Goal: Navigation & Orientation: Find specific page/section

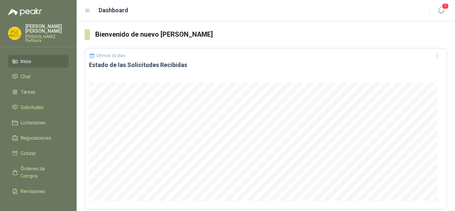
click at [27, 95] on ul "Inicio Chat Tareas Solicitudes Licitaciones Negociaciones Cotizar Órdenes de Co…" at bounding box center [38, 125] width 77 height 140
click at [28, 104] on span "Solicitudes" at bounding box center [32, 107] width 23 height 7
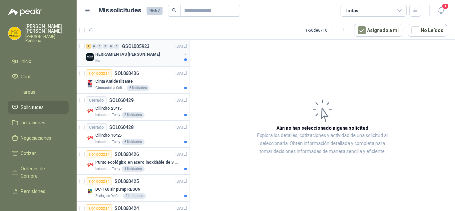
click at [162, 58] on div "HERRAMIENTAS [PERSON_NAME]" at bounding box center [138, 54] width 86 height 8
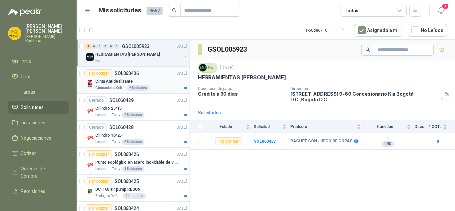
click at [164, 80] on div "Cinta Antideslizante" at bounding box center [141, 81] width 92 height 8
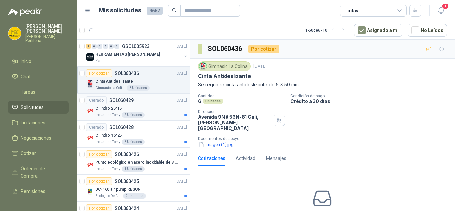
click at [161, 105] on div "Cilindro 25*15" at bounding box center [141, 108] width 92 height 8
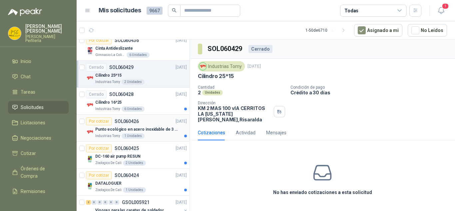
scroll to position [33, 0]
click at [151, 102] on div "Cilindro 16*25" at bounding box center [141, 102] width 92 height 8
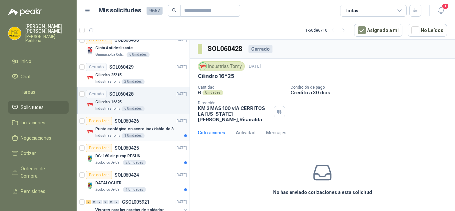
click at [160, 127] on p "Punto ecológico en acero inoxidable de 3 puestos, con capacidad para 53 Litros …" at bounding box center [136, 129] width 83 height 6
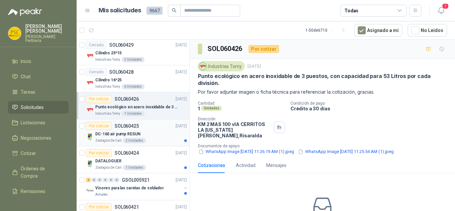
scroll to position [67, 0]
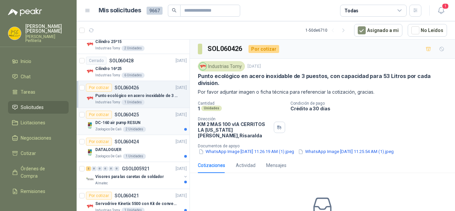
click at [159, 126] on div "DC-160 air pump RESUN" at bounding box center [141, 123] width 92 height 8
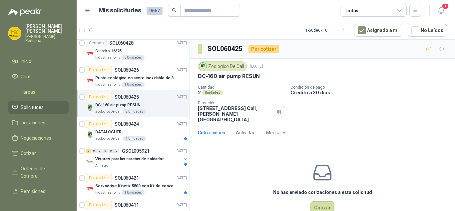
scroll to position [100, 0]
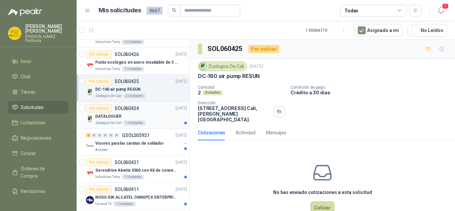
click at [156, 112] on div "Por cotizar SOL060424 [DATE]" at bounding box center [136, 108] width 101 height 8
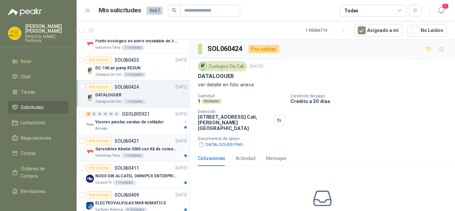
scroll to position [133, 0]
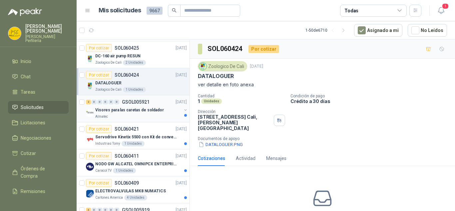
click at [148, 108] on p "Visores para las caretas de soldador" at bounding box center [129, 110] width 69 height 6
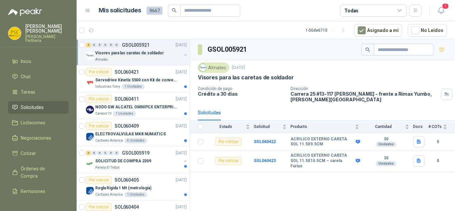
scroll to position [200, 0]
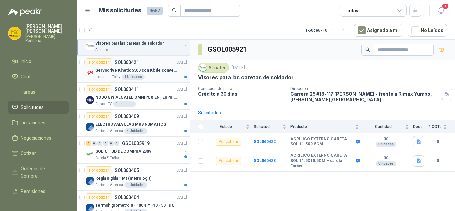
click at [151, 79] on div "Industrias Tomy 1 Unidades" at bounding box center [141, 76] width 92 height 5
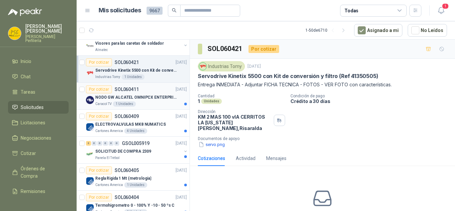
click at [148, 100] on p "NODO GW ALCATEL OMNIPCX ENTERPRISE SIP" at bounding box center [136, 97] width 83 height 6
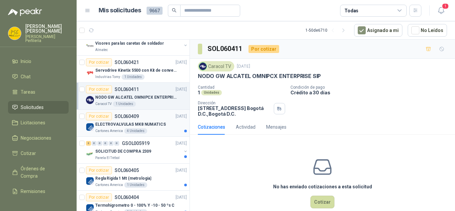
click at [153, 125] on p "ELECTROVALVULAS MK8 NUMATICS" at bounding box center [130, 124] width 71 height 6
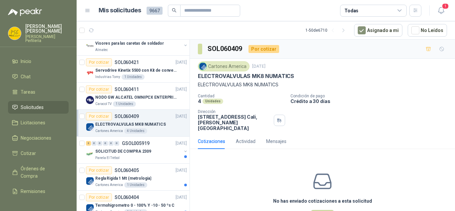
scroll to position [233, 0]
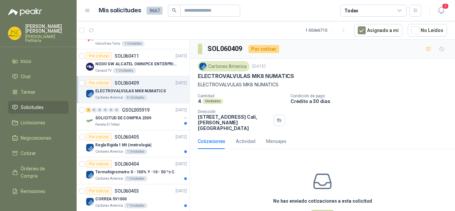
click at [153, 125] on div "Panela El Trébol" at bounding box center [138, 124] width 86 height 5
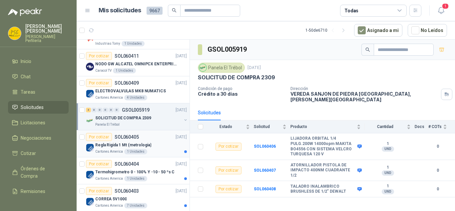
click at [142, 144] on p "Regla Rigida 1 Mt (metrologia)" at bounding box center [123, 145] width 56 height 6
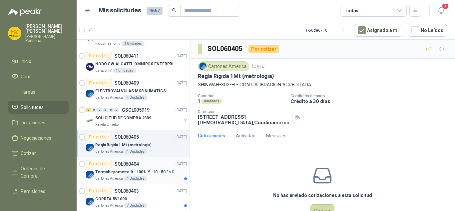
scroll to position [267, 0]
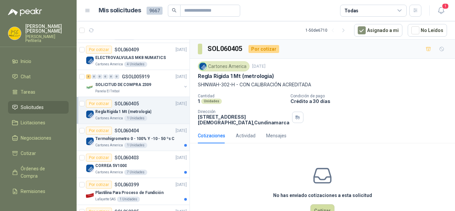
click at [152, 134] on div "Por cotizar SOL060404 [DATE]" at bounding box center [136, 131] width 101 height 8
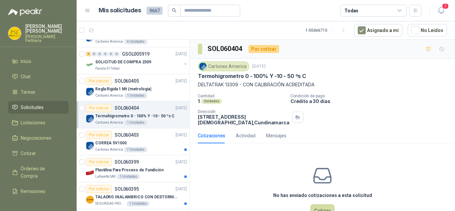
scroll to position [300, 0]
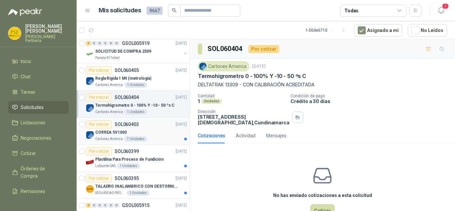
click at [152, 134] on div "CORREA 5V1000" at bounding box center [141, 132] width 92 height 8
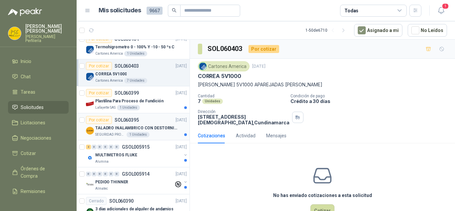
scroll to position [367, 0]
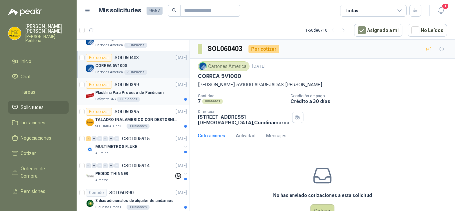
click at [157, 94] on p "Plastilina Para Proceso de Fundición" at bounding box center [129, 93] width 68 height 6
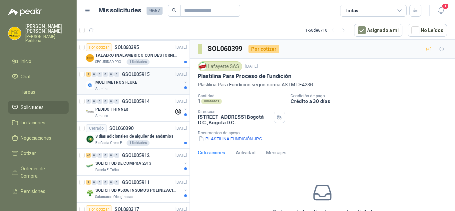
scroll to position [433, 0]
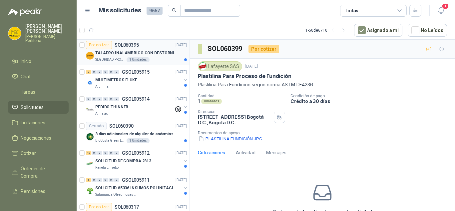
click at [159, 62] on article "Por cotizar SOL060395 [DATE] TALADRO INALAMBRICO CON DESTORNILLADOR DE ESTRIA S…" at bounding box center [133, 51] width 113 height 27
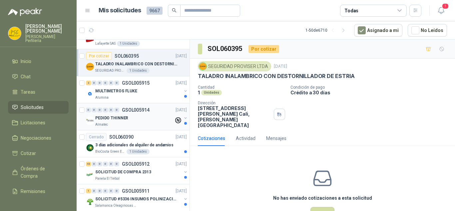
scroll to position [433, 0]
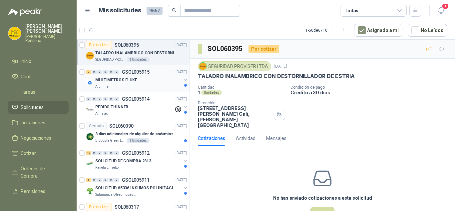
click at [150, 73] on div "2 0 0 0 0 0 GSOL005915 [DATE]" at bounding box center [137, 72] width 102 height 8
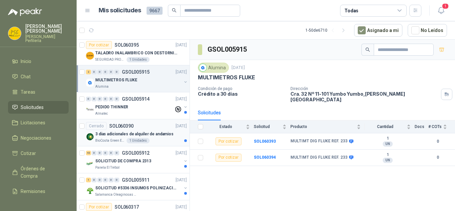
scroll to position [467, 0]
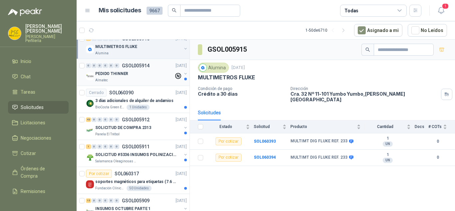
click at [150, 77] on div "PEDIDO THINNER" at bounding box center [134, 74] width 79 height 8
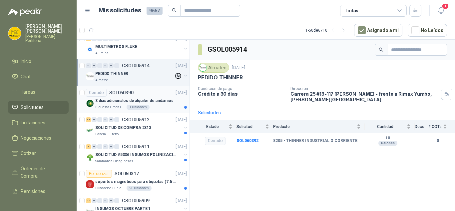
click at [147, 94] on div "Cerrado SOL060390 [DATE]" at bounding box center [136, 93] width 101 height 8
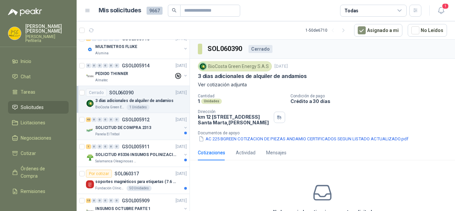
click at [148, 128] on p "SOLICITUD DE COMPRA 2313" at bounding box center [123, 128] width 56 height 6
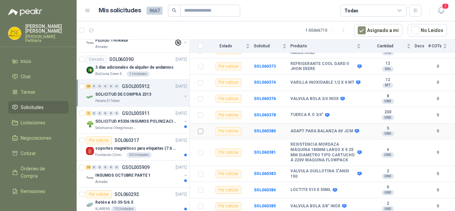
scroll to position [609, 0]
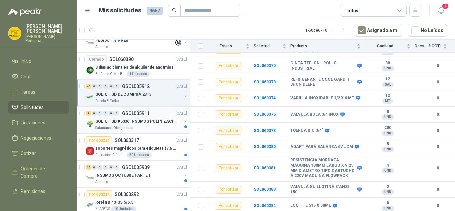
click at [143, 116] on p "GSOL005911" at bounding box center [136, 113] width 28 height 5
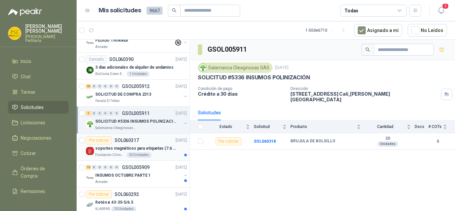
click at [148, 140] on div "Por cotizar SOL060317 [DATE]" at bounding box center [136, 140] width 101 height 8
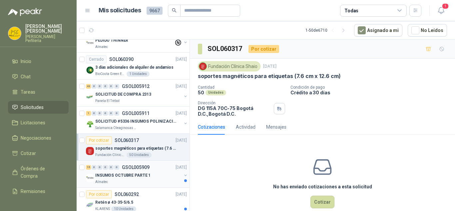
click at [156, 174] on div "INSUMOS OCTUBRE PARTE 1" at bounding box center [138, 175] width 86 height 8
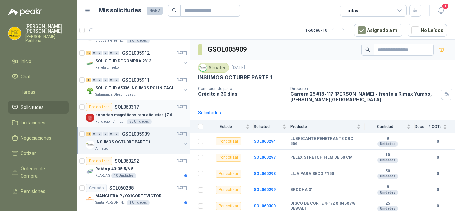
scroll to position [567, 0]
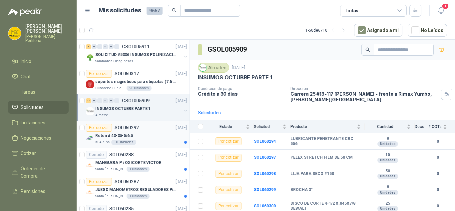
click at [151, 136] on div "Retén ø 43-35-5/6.5" at bounding box center [141, 136] width 92 height 8
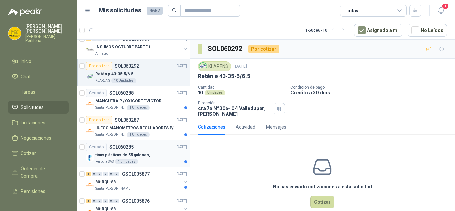
scroll to position [633, 0]
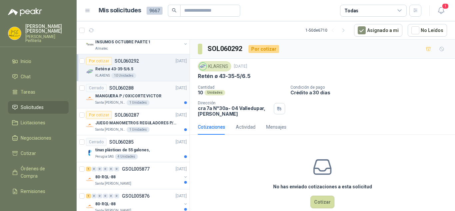
click at [152, 93] on p "MANGUERA P / OXICORTE VICTOR" at bounding box center [128, 96] width 66 height 6
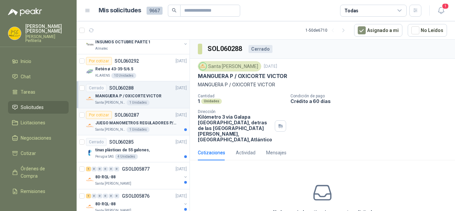
click at [158, 121] on p "JUEGO MANOMETROS REGULADORES P/OXIGENO" at bounding box center [136, 123] width 83 height 6
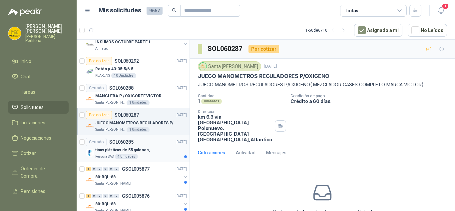
click at [160, 150] on div "tinas plásticas de 55 galones," at bounding box center [141, 150] width 92 height 8
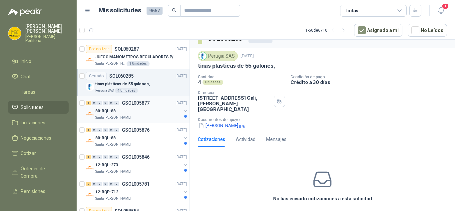
scroll to position [700, 0]
click at [161, 108] on div "80-RQL-88" at bounding box center [138, 110] width 86 height 8
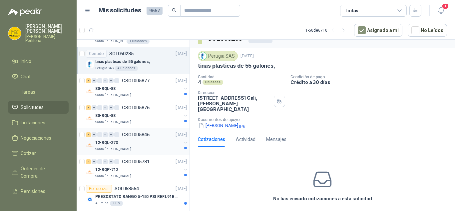
scroll to position [733, 0]
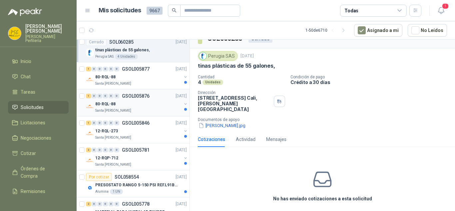
click at [155, 99] on div "1 0 0 0 0 0 GSOL005876 [DATE]" at bounding box center [137, 96] width 102 height 8
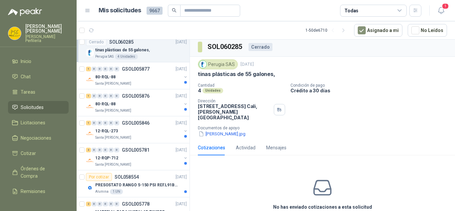
scroll to position [0, 0]
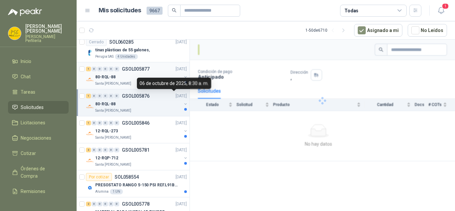
click at [150, 73] on div "80-RQL-88" at bounding box center [138, 77] width 86 height 8
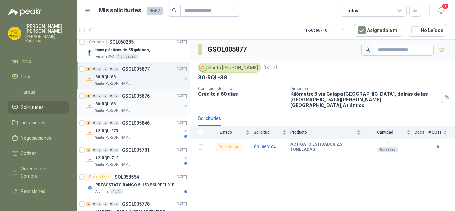
click at [151, 102] on div "80-RQL-88" at bounding box center [138, 104] width 86 height 8
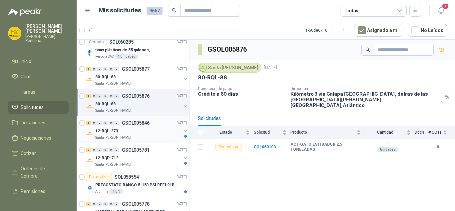
click at [152, 130] on div "12-RQL-273" at bounding box center [138, 131] width 86 height 8
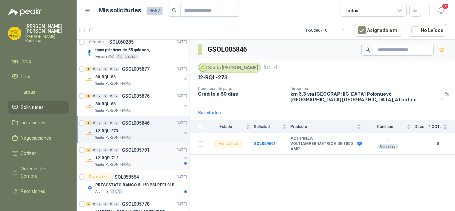
click at [145, 157] on div "12-RQP-712" at bounding box center [138, 158] width 86 height 8
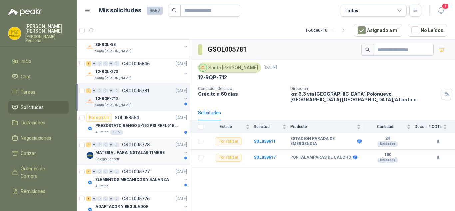
scroll to position [800, 0]
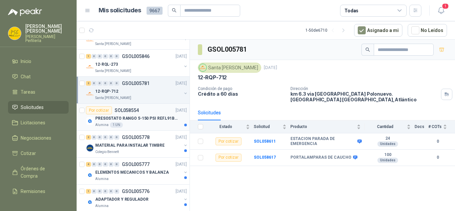
click at [152, 120] on p "PRESOSTATO RANGO 5-150 PSI REF.L91B-1050" at bounding box center [136, 118] width 83 height 6
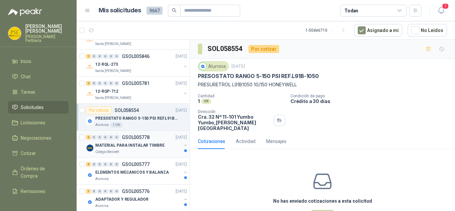
click at [152, 144] on p "MATERIAL PARA INSTALAR TIMBRE" at bounding box center [129, 145] width 69 height 6
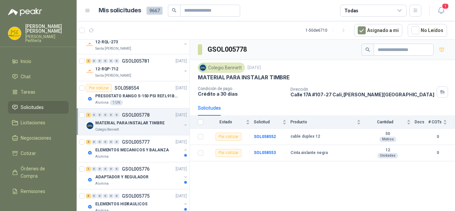
scroll to position [833, 0]
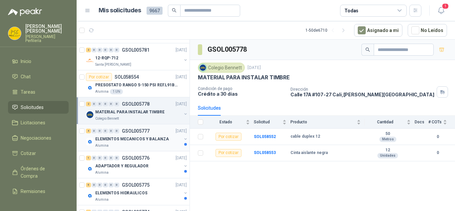
click at [149, 141] on p "ELEMENTOS MECANICOS Y BALANZA" at bounding box center [132, 139] width 74 height 6
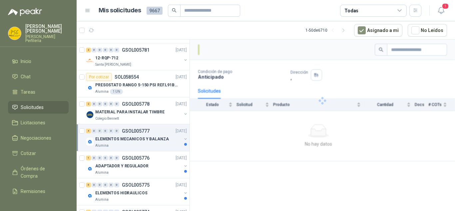
scroll to position [867, 0]
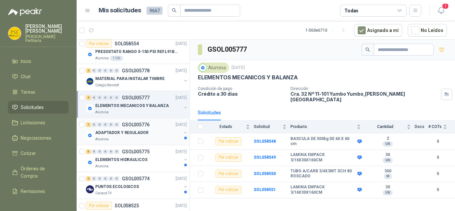
click at [145, 135] on p "ADAPTADOR Y REGULADOR" at bounding box center [121, 133] width 53 height 6
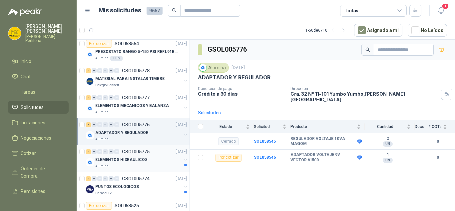
click at [149, 156] on div "ELEMENTOS HIDRAULICOS" at bounding box center [138, 160] width 86 height 8
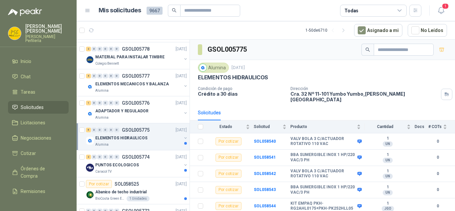
scroll to position [900, 0]
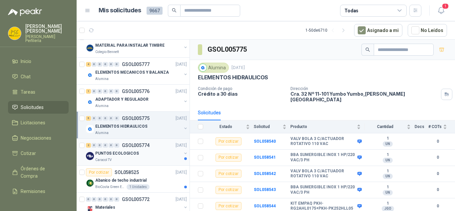
click at [139, 149] on div "2 0 0 0 0 0 GSOL005774 [DATE]" at bounding box center [137, 145] width 102 height 8
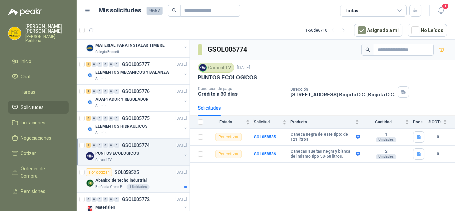
click at [155, 174] on div "Por cotizar SOL058525 [DATE]" at bounding box center [136, 172] width 101 height 8
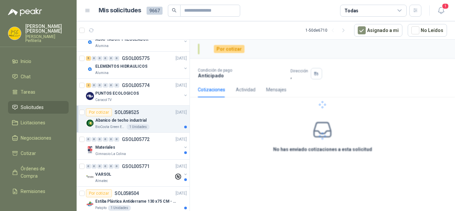
scroll to position [967, 0]
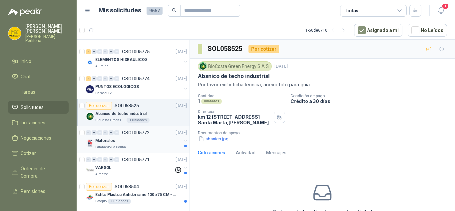
click at [157, 138] on div "Materiales" at bounding box center [138, 141] width 86 height 8
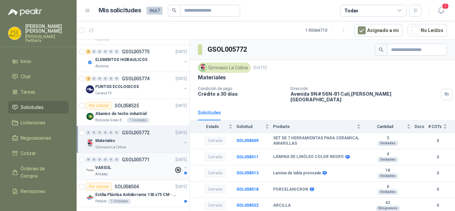
scroll to position [1000, 0]
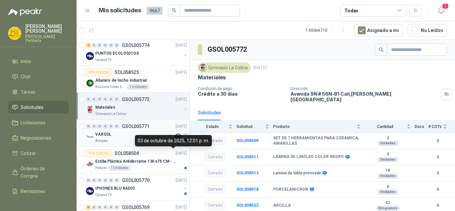
click at [140, 136] on body "[PERSON_NAME] Perfilería Inicio Chat Tareas Solicitudes Licitaciones Negociacio…" at bounding box center [227, 105] width 455 height 211
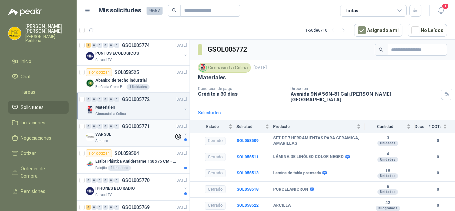
click at [130, 136] on div "VARSOL" at bounding box center [134, 134] width 79 height 8
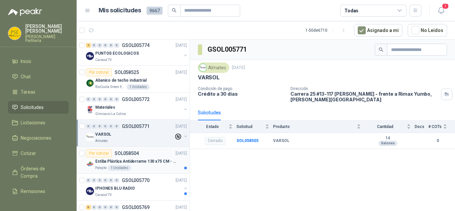
click at [146, 156] on div "Por cotizar SOL058504 [DATE]" at bounding box center [136, 153] width 101 height 8
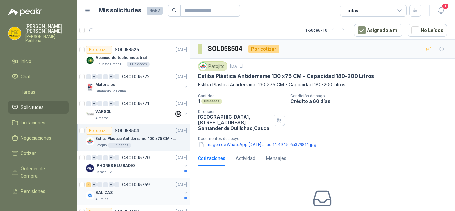
scroll to position [1033, 0]
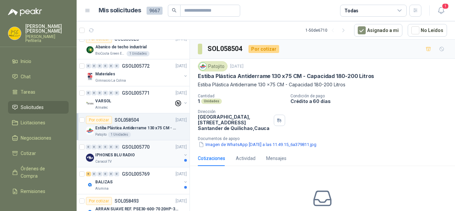
click at [151, 159] on div "Caracol TV" at bounding box center [138, 161] width 86 height 5
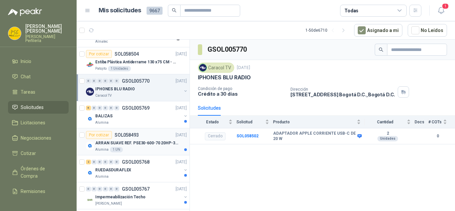
scroll to position [1100, 0]
click at [150, 121] on div "Alumina" at bounding box center [138, 121] width 86 height 5
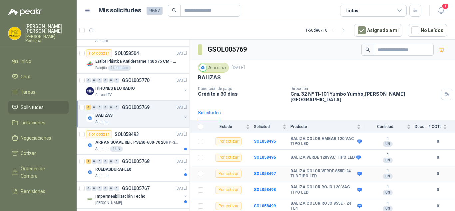
scroll to position [13, 0]
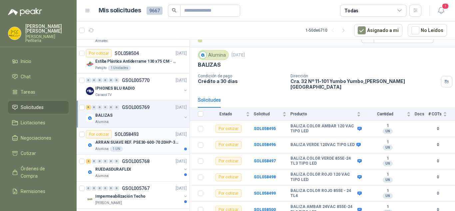
click at [156, 141] on p "ARRAN SUAVE REF. PSE30-600-70 20HP-30A" at bounding box center [136, 142] width 83 height 6
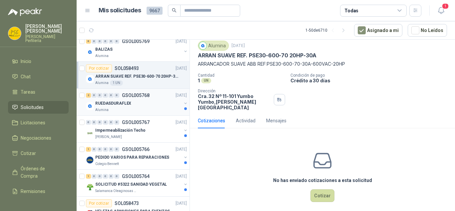
scroll to position [1167, 0]
click at [154, 102] on div "RUEDASDURAFLEX" at bounding box center [138, 103] width 86 height 8
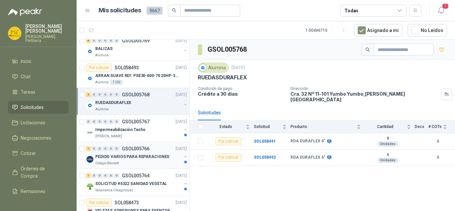
click at [133, 157] on p "PEDIDO VARIOS PARA REPARACIONES" at bounding box center [132, 157] width 74 height 6
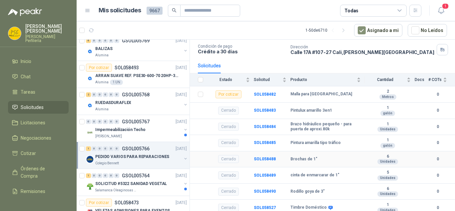
scroll to position [45, 0]
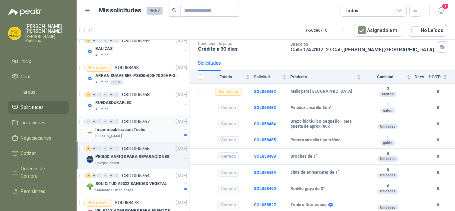
click at [145, 130] on div "Impermeabilización Techo" at bounding box center [138, 130] width 86 height 8
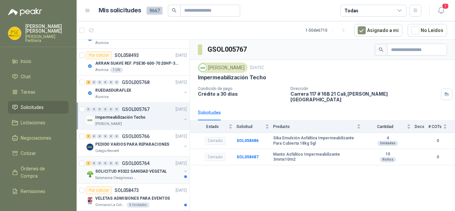
scroll to position [1186, 0]
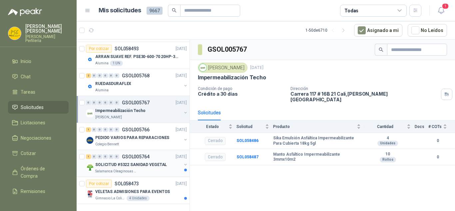
click at [149, 169] on div "Salamanca Oleaginosas SAS" at bounding box center [138, 171] width 86 height 5
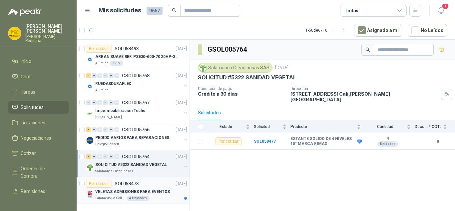
click at [154, 183] on div "Por cotizar SOL058473 [DATE]" at bounding box center [136, 184] width 101 height 8
